Goal: Book appointment/travel/reservation

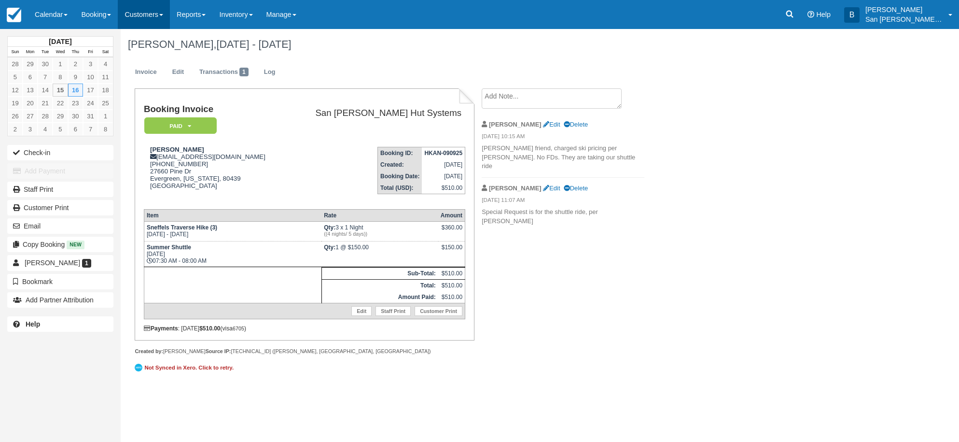
drag, startPoint x: 0, startPoint y: 0, endPoint x: 145, endPoint y: 17, distance: 146.4
click at [145, 17] on link "Customers" at bounding box center [144, 14] width 52 height 29
click at [98, 14] on link "Booking" at bounding box center [95, 14] width 43 height 29
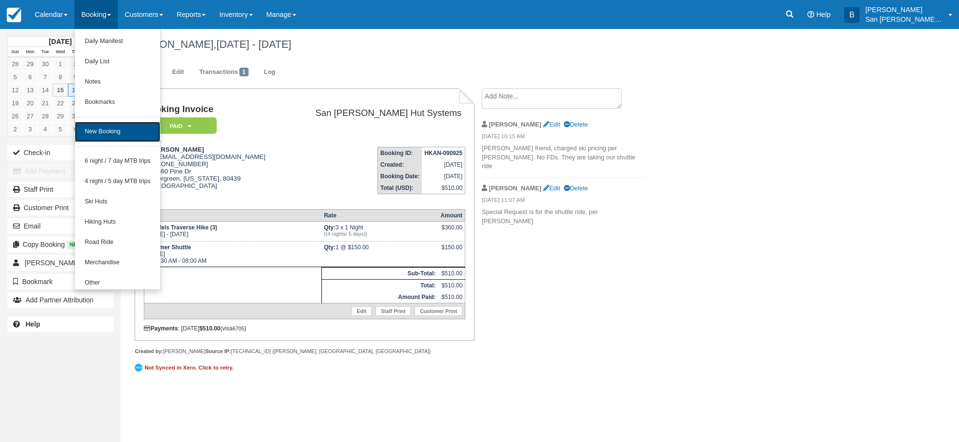
click at [119, 136] on link "New Booking" at bounding box center [117, 132] width 85 height 20
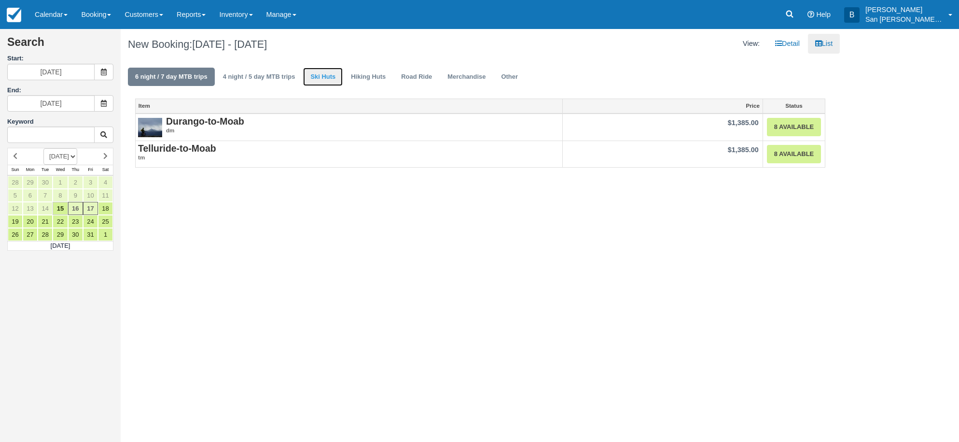
click at [334, 75] on link "Ski Huts" at bounding box center [323, 77] width 40 height 19
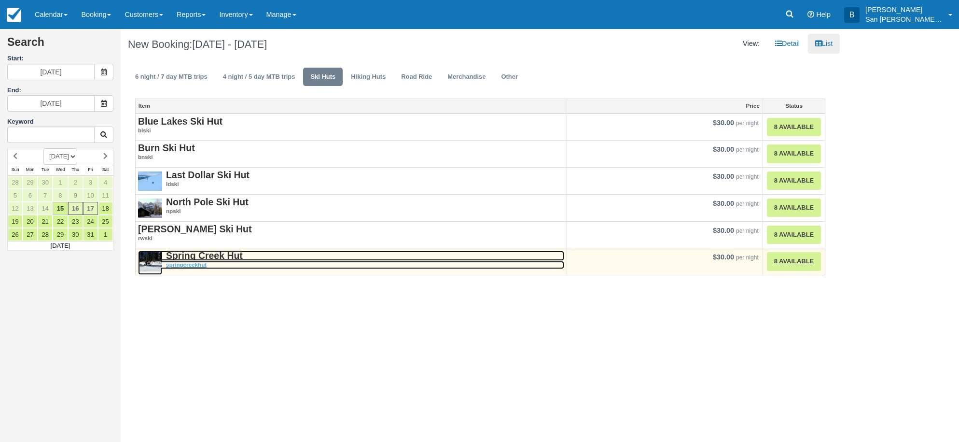
click at [223, 255] on strong "Spring Creek Hut" at bounding box center [204, 255] width 77 height 11
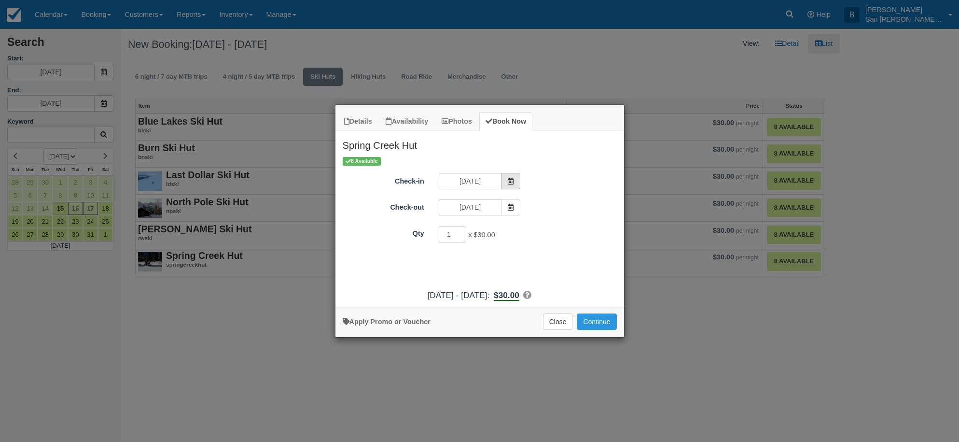
click at [508, 177] on span "Item Modal" at bounding box center [510, 181] width 19 height 16
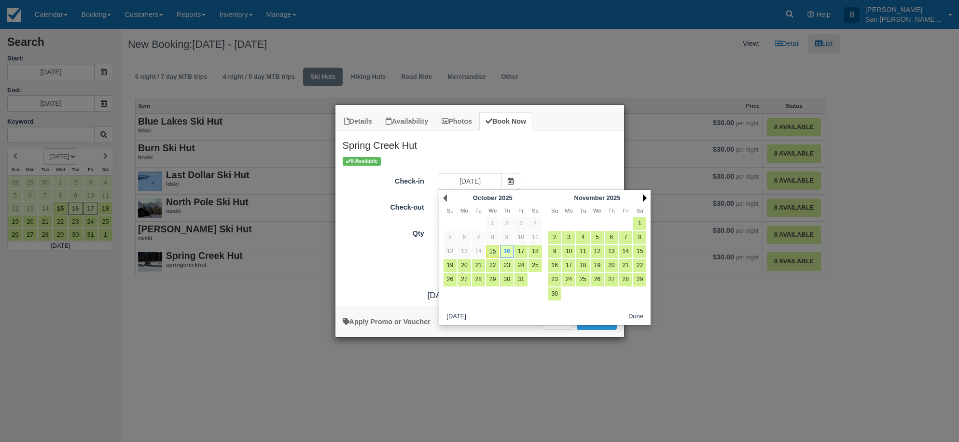
click at [646, 197] on link "Next" at bounding box center [645, 198] width 4 height 8
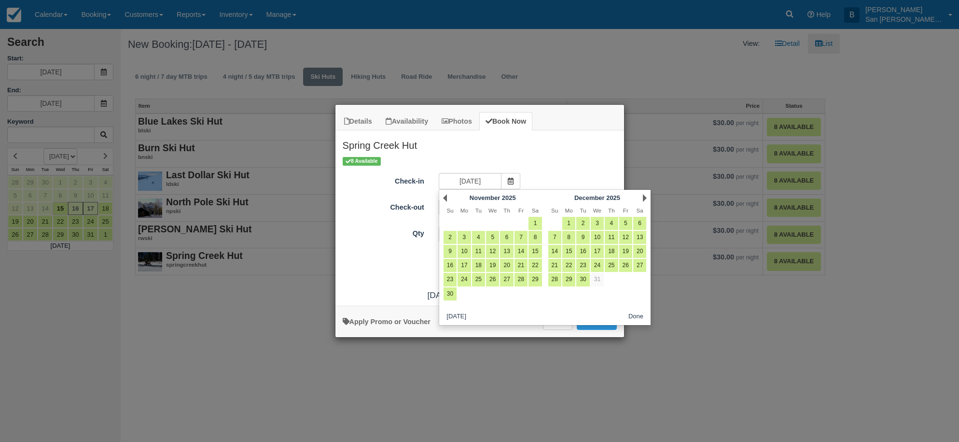
click at [646, 196] on link "Next" at bounding box center [645, 198] width 4 height 8
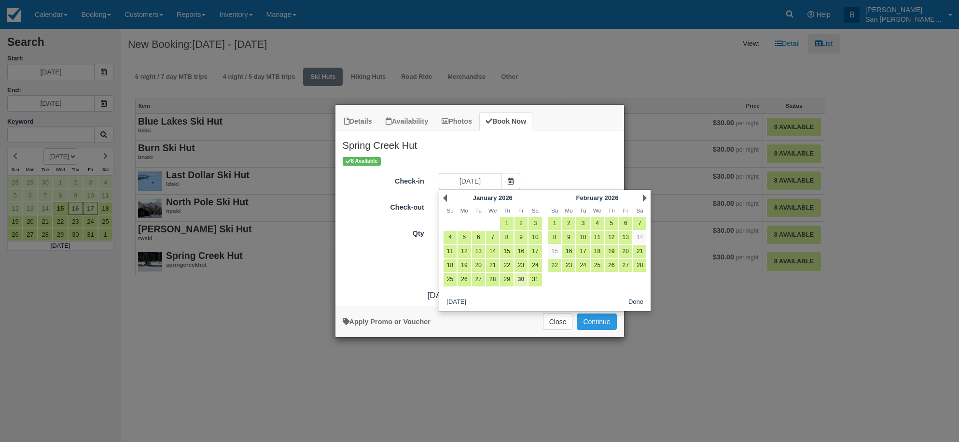
click at [523, 283] on link "30" at bounding box center [521, 279] width 13 height 13
type input "01/30/26"
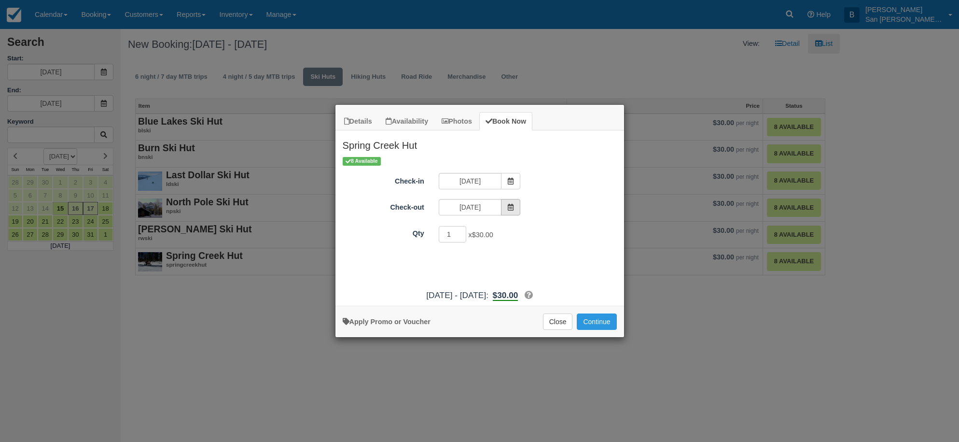
click at [512, 209] on icon "Item Modal" at bounding box center [510, 207] width 7 height 7
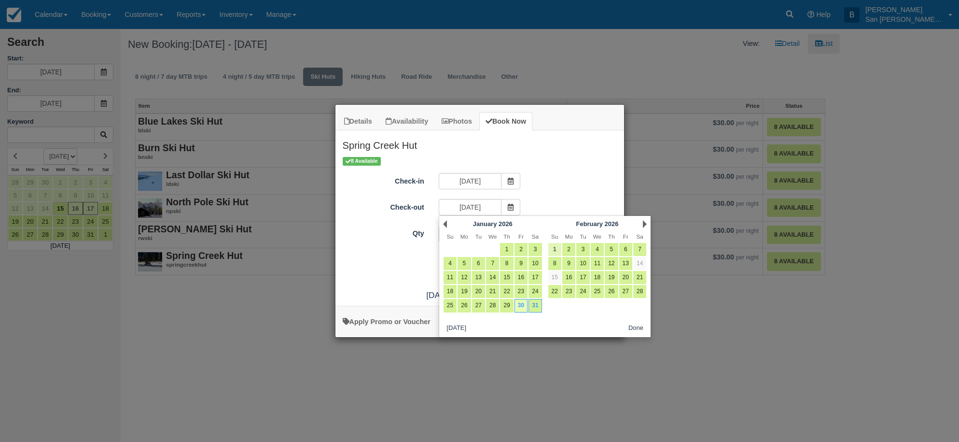
click at [558, 244] on link "1" at bounding box center [554, 249] width 13 height 13
type input "02/01/26"
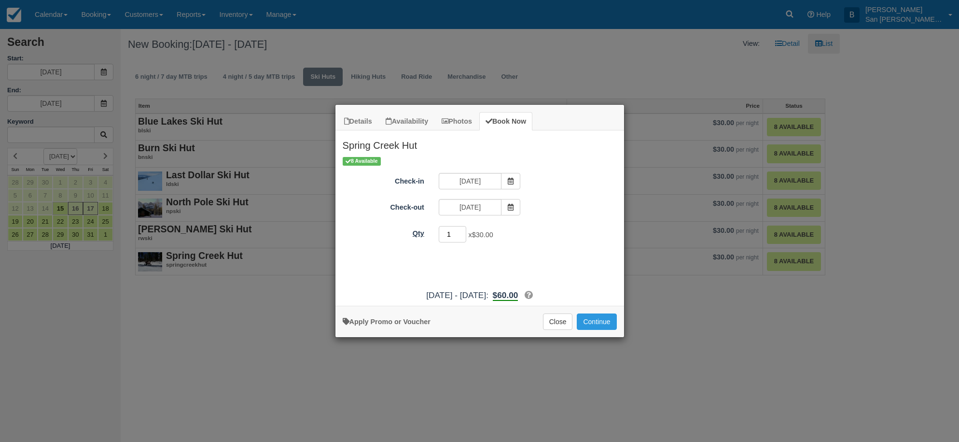
drag, startPoint x: 452, startPoint y: 236, endPoint x: 428, endPoint y: 234, distance: 23.7
click at [428, 234] on div "Qty 1 x $30.00 Required." at bounding box center [480, 234] width 289 height 19
type input "8"
click at [606, 324] on button "Continue" at bounding box center [597, 321] width 40 height 16
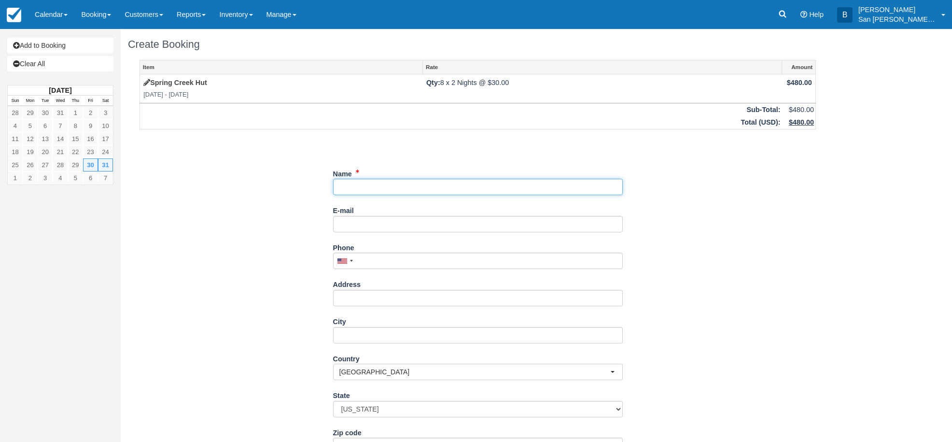
click at [350, 188] on input "Name" at bounding box center [478, 187] width 290 height 16
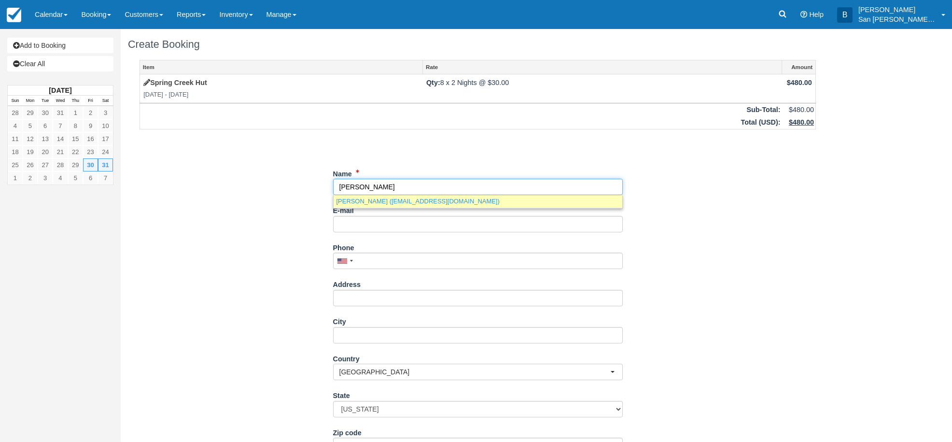
click at [379, 201] on link "Andrew Kucel (akucel7@gmail.com)" at bounding box center [478, 201] width 289 height 12
type input "Andrew Kucel"
type input "akucel7@gmail.com"
type input "+19702344283"
type input "[STREET_ADDRESS]"
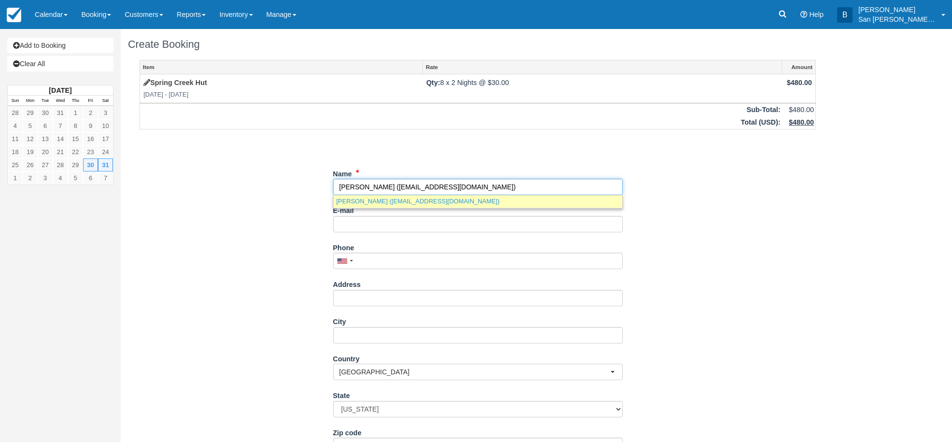
type input "Grand Junction"
type input "81507"
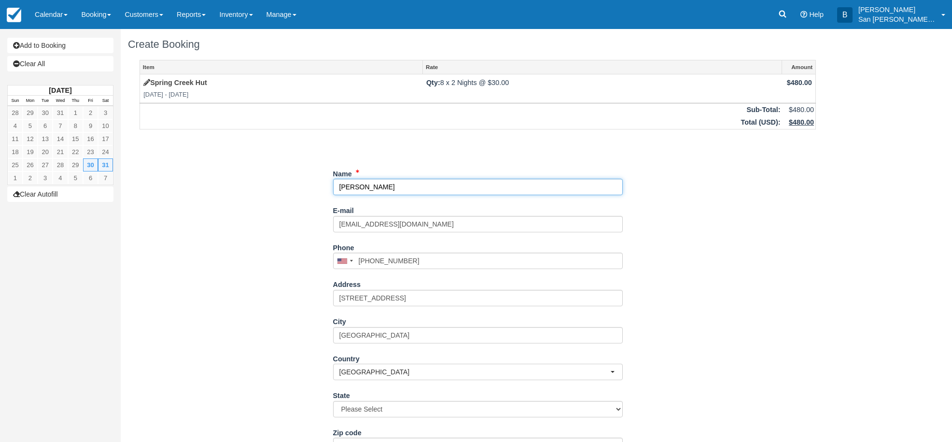
select select "CO"
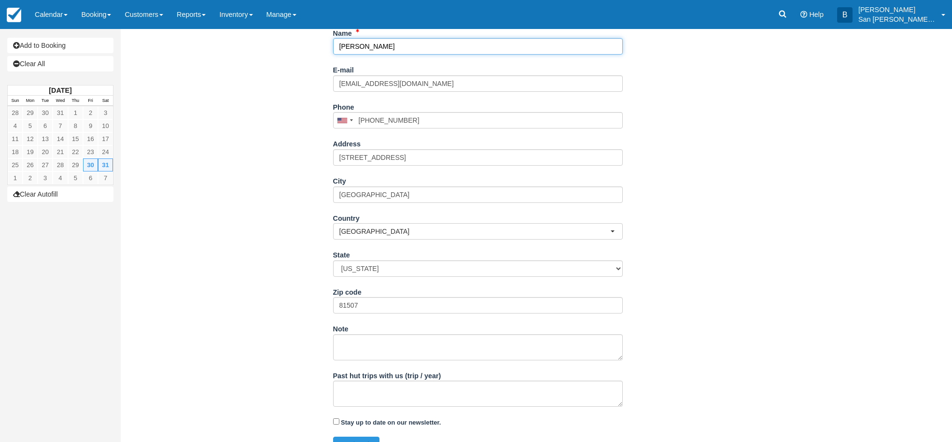
scroll to position [145, 0]
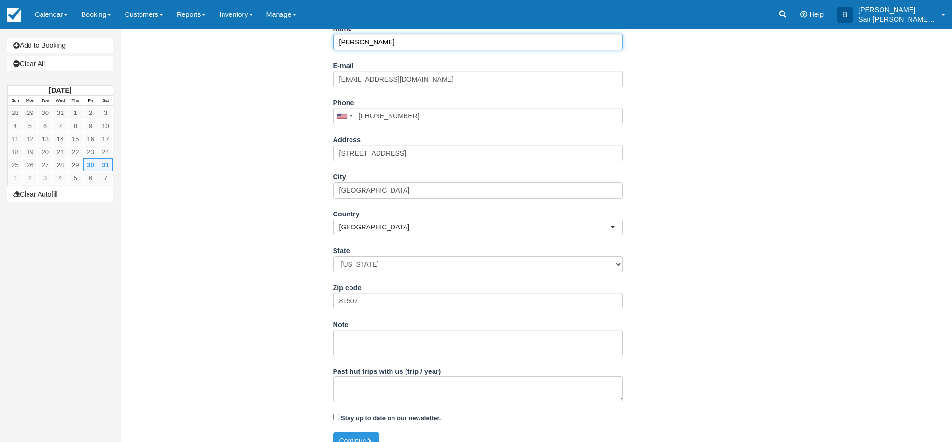
type input "[PERSON_NAME]"
click at [377, 393] on textarea "Past hut trips with us (trip / year)" at bounding box center [478, 389] width 290 height 26
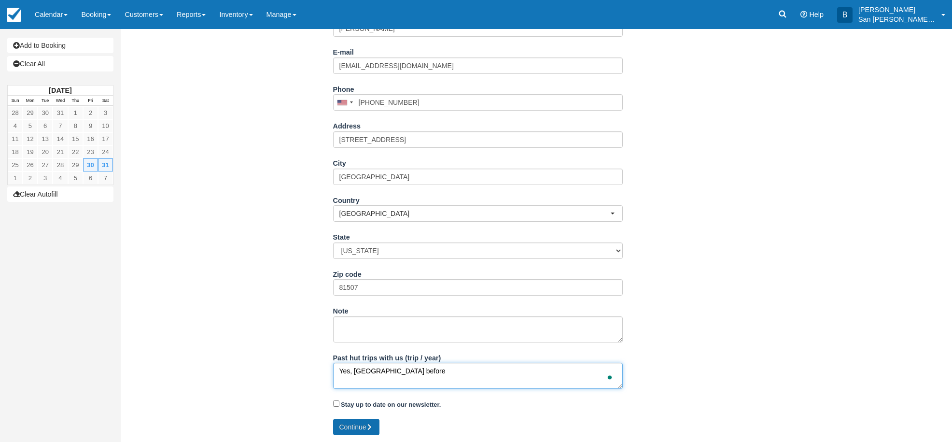
scroll to position [159, 0]
type textarea "Yes, Ski Spring Creek Hut before"
click at [364, 427] on button "Continue" at bounding box center [356, 426] width 46 height 16
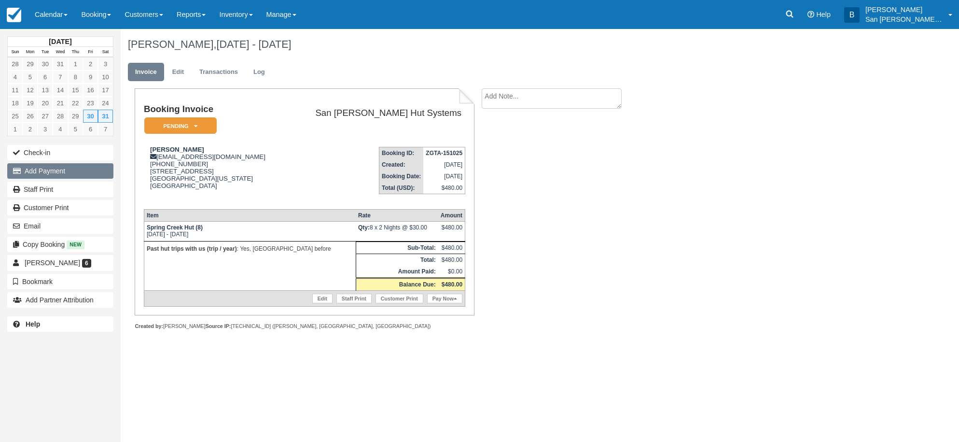
click at [51, 168] on button "Add Payment" at bounding box center [60, 170] width 106 height 15
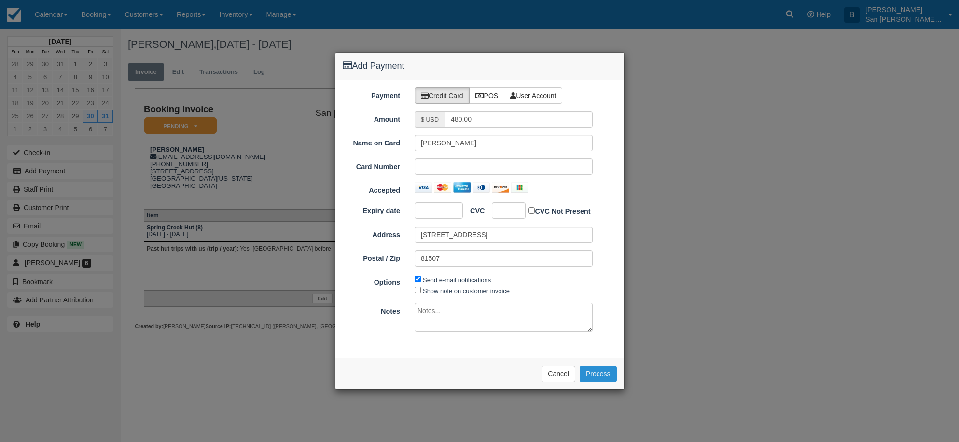
click at [604, 375] on button "Process" at bounding box center [598, 373] width 37 height 16
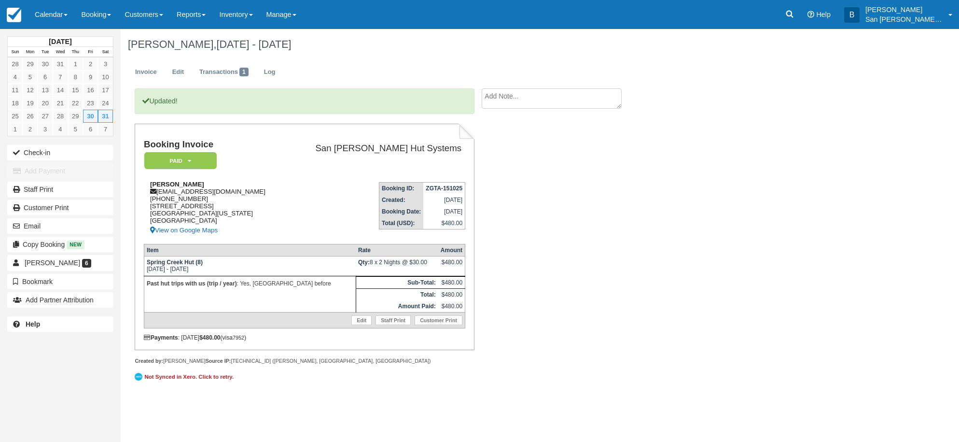
drag, startPoint x: 157, startPoint y: 191, endPoint x: 260, endPoint y: 199, distance: 102.6
click at [260, 199] on div "Andrew Kucel akucel7@gmail.com 1 (970) 234-4283 625 Panorama Drive Grand Juncti…" at bounding box center [215, 209] width 142 height 56
drag, startPoint x: 254, startPoint y: 167, endPoint x: 180, endPoint y: 177, distance: 74.6
click at [254, 167] on td "Booking Invoice Paid   Pending Reserved Deposit Waiting Cancelled Shuttle" at bounding box center [215, 157] width 142 height 35
drag, startPoint x: 159, startPoint y: 191, endPoint x: 219, endPoint y: 193, distance: 59.9
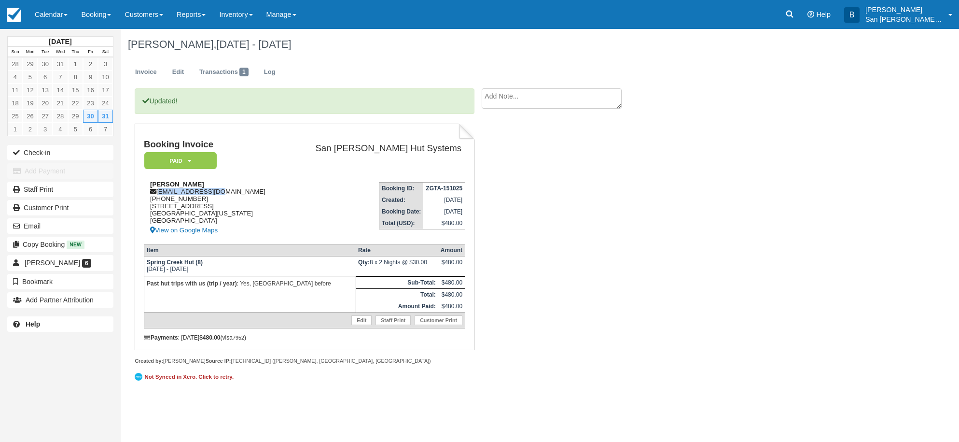
click at [245, 193] on div "Andrew Kucel akucel7@gmail.com 1 (970) 234-4283 625 Panorama Drive Grand Juncti…" at bounding box center [215, 209] width 142 height 56
copy div "[EMAIL_ADDRESS][DOMAIN_NAME]"
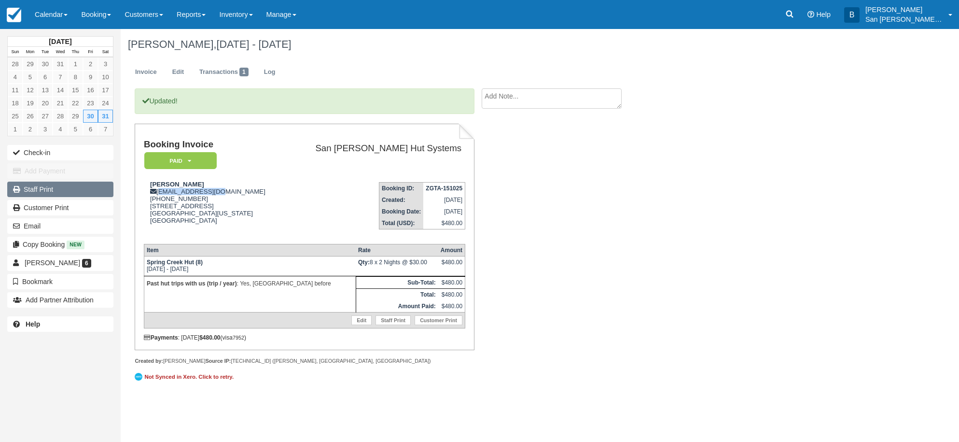
click at [44, 187] on link "Staff Print" at bounding box center [60, 189] width 106 height 15
click at [273, 71] on link "Log" at bounding box center [270, 72] width 26 height 19
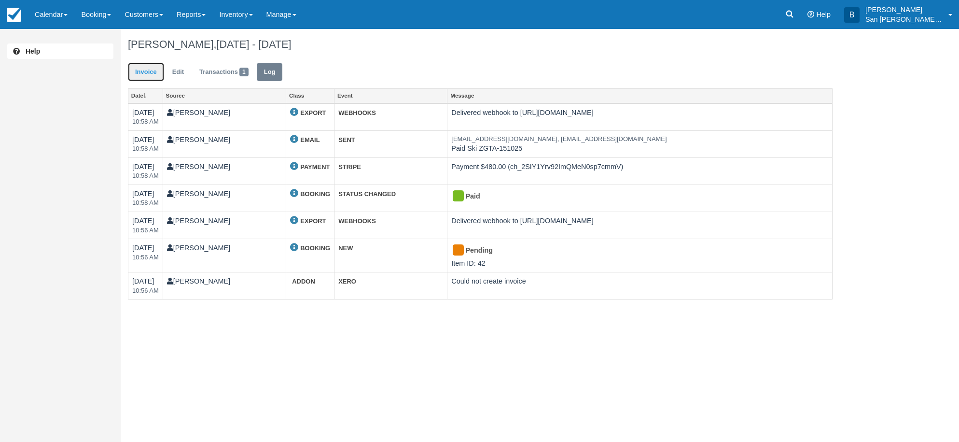
click at [149, 70] on link "Invoice" at bounding box center [146, 72] width 36 height 19
